Goal: Find specific page/section: Find specific page/section

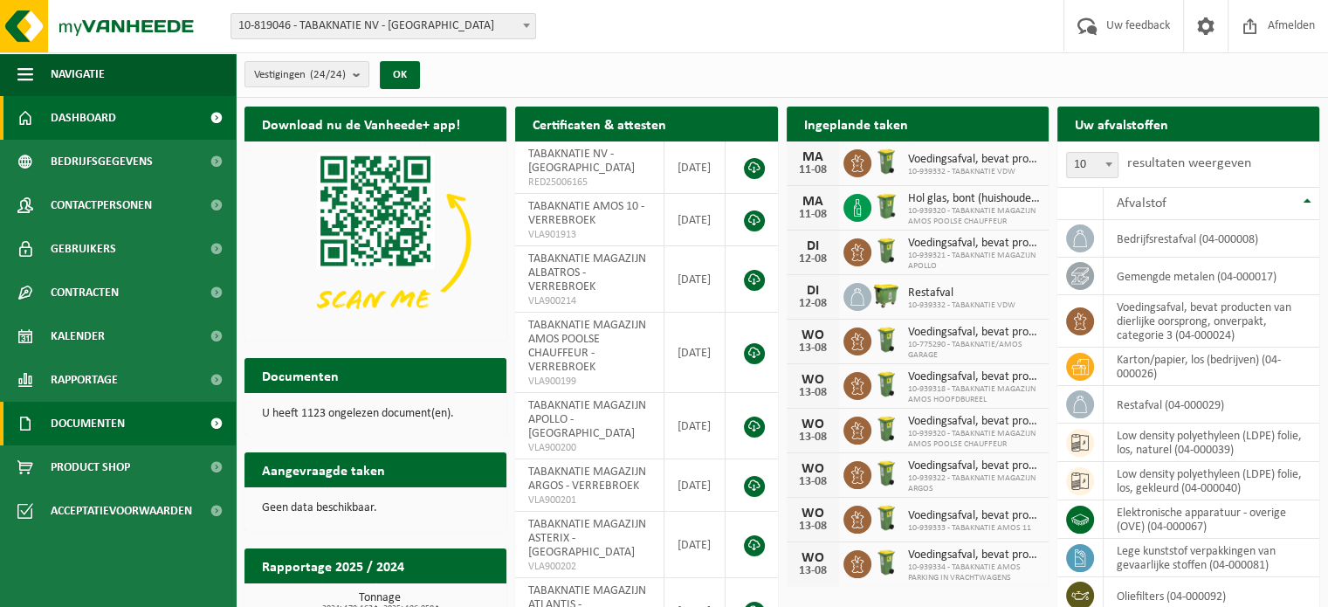
click at [107, 416] on span "Documenten" at bounding box center [88, 424] width 74 height 44
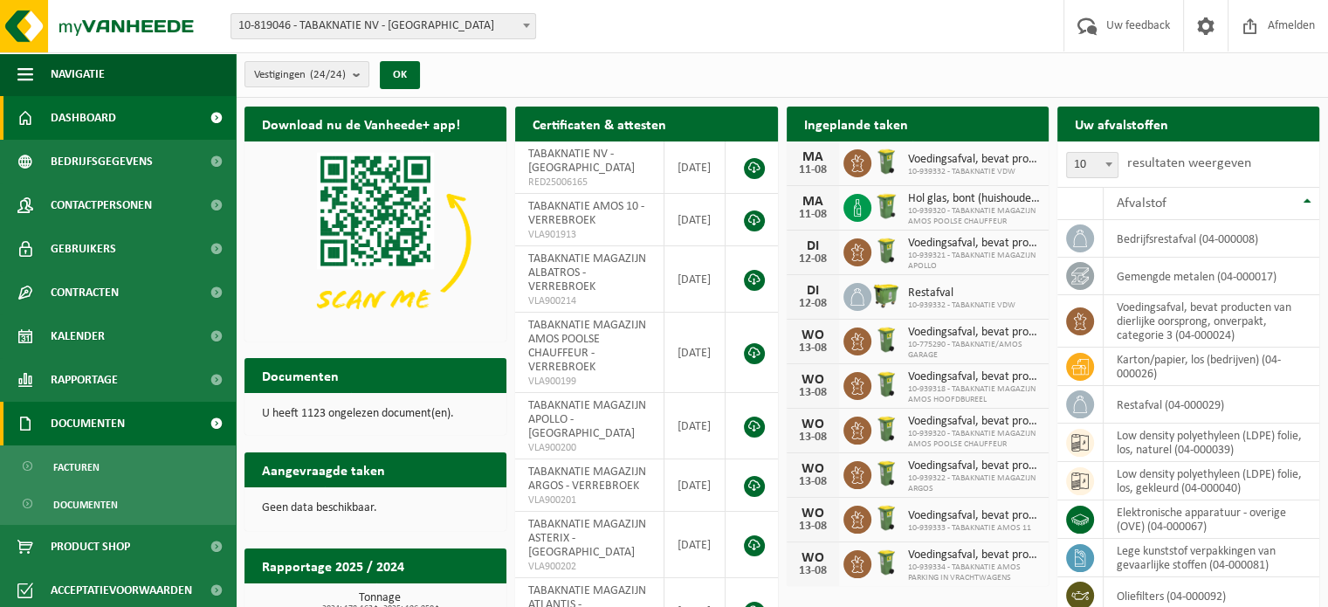
scroll to position [4, 0]
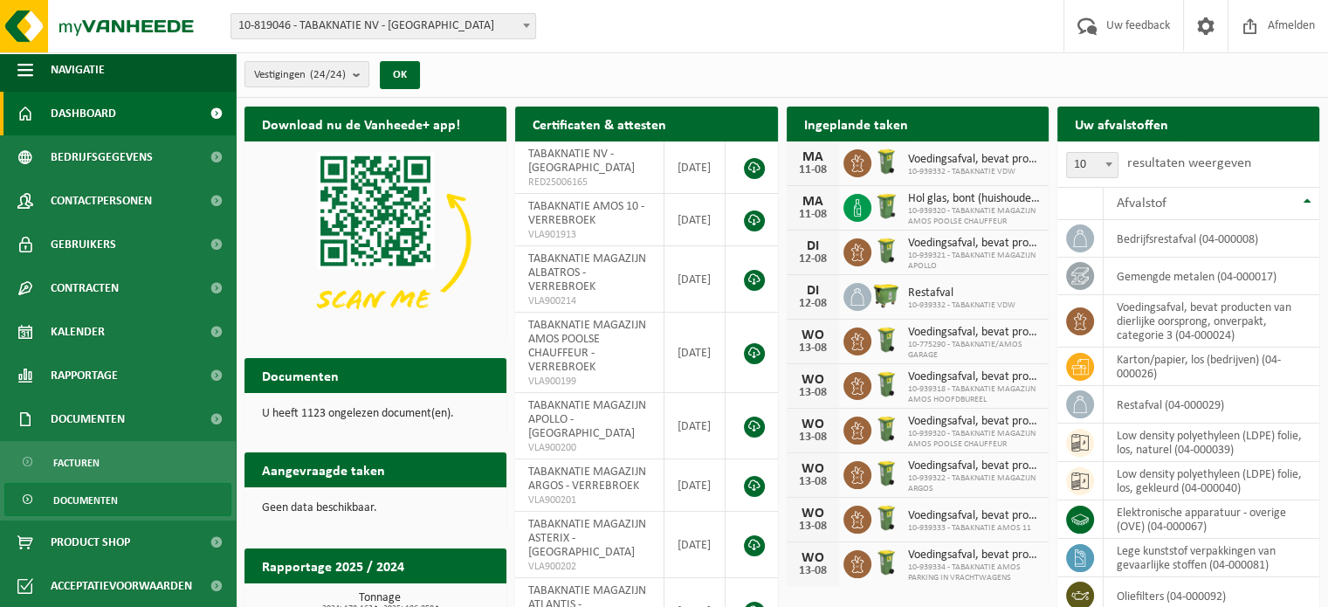
click at [101, 501] on span "Documenten" at bounding box center [85, 500] width 65 height 33
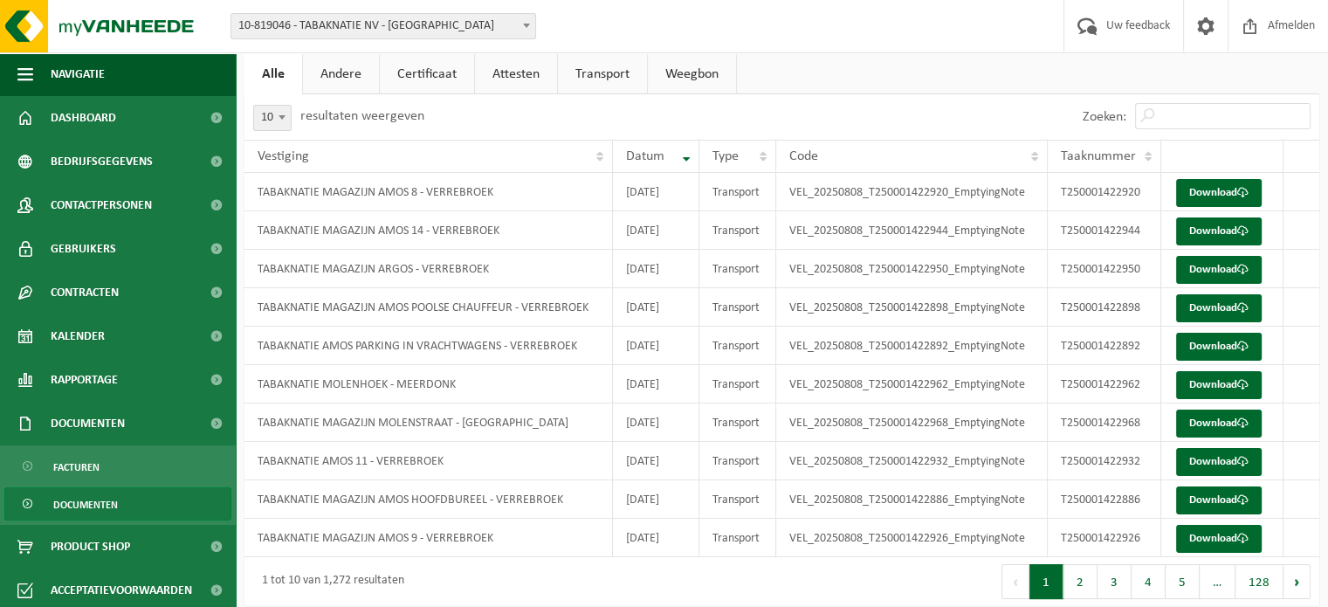
scroll to position [101, 0]
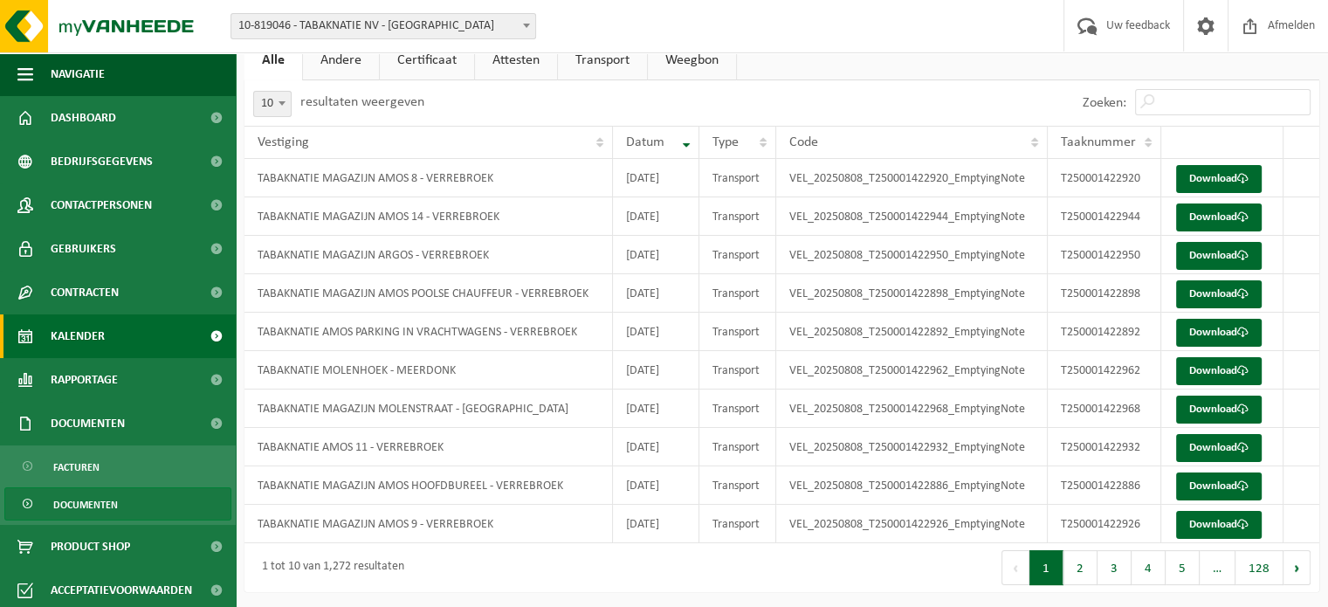
click at [72, 331] on span "Kalender" at bounding box center [78, 336] width 54 height 44
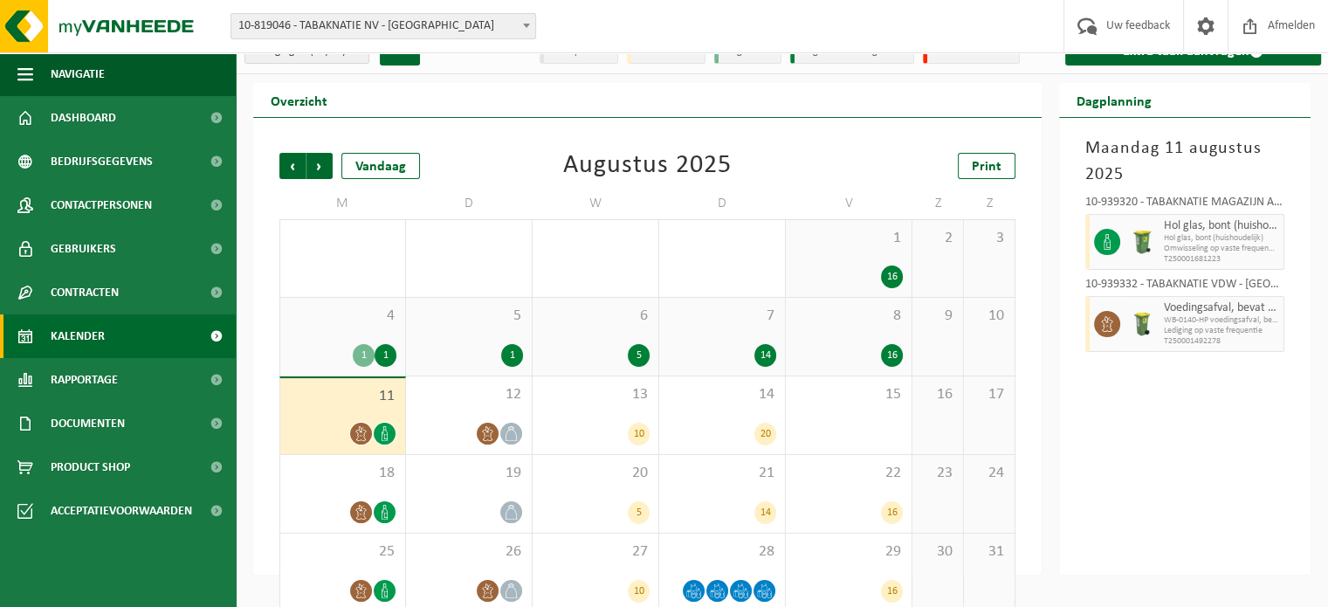
scroll to position [45, 0]
